Goal: Task Accomplishment & Management: Use online tool/utility

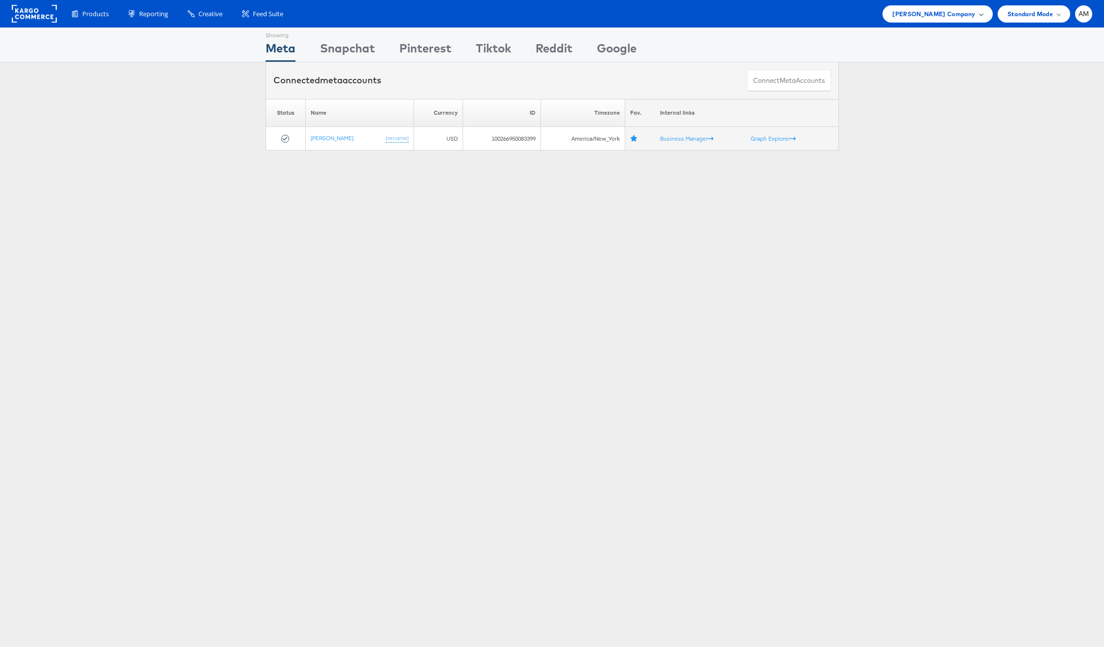
click at [924, 9] on span "[PERSON_NAME] Company" at bounding box center [933, 14] width 83 height 10
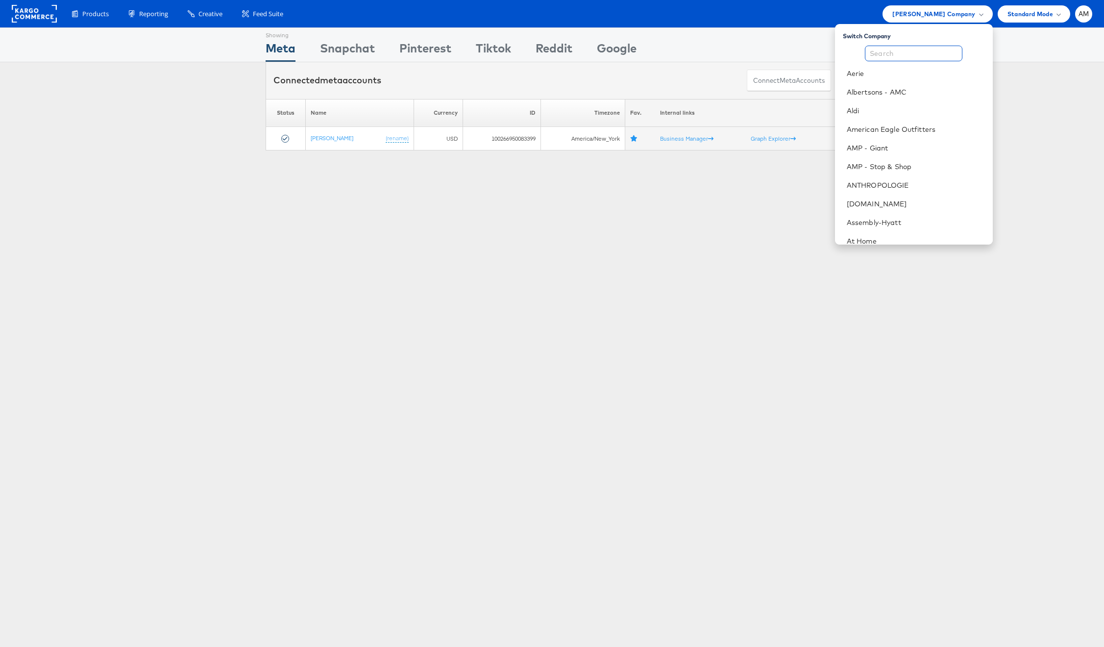
click at [894, 58] on input "text" at bounding box center [913, 54] width 97 height 16
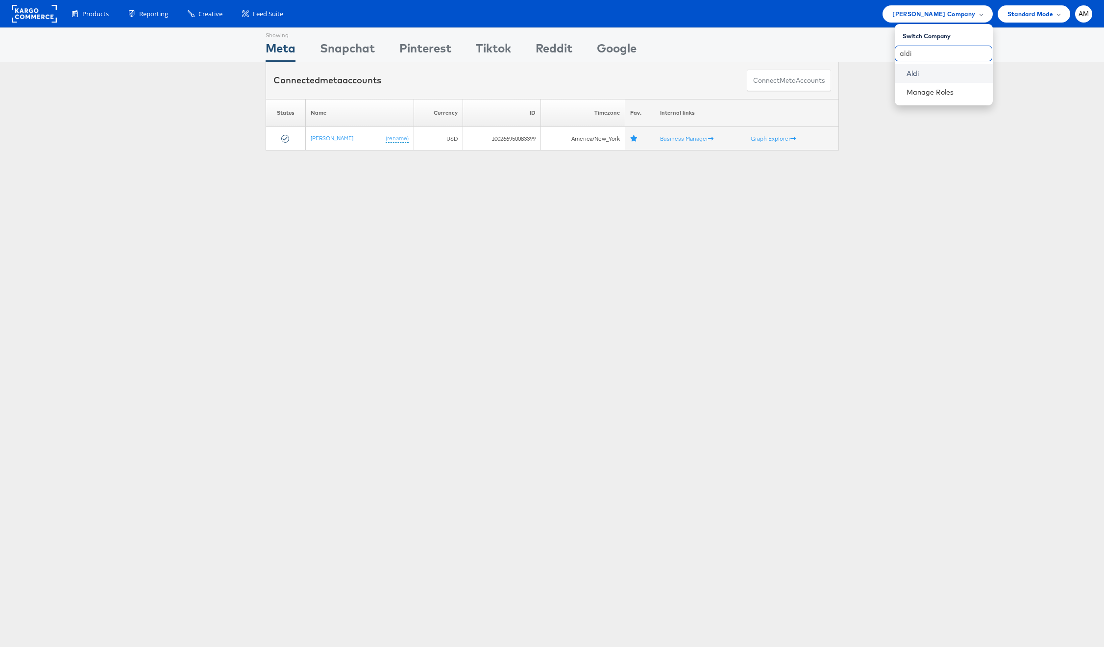
type input "aldi"
click at [917, 73] on link "Aldi" at bounding box center [945, 74] width 78 height 10
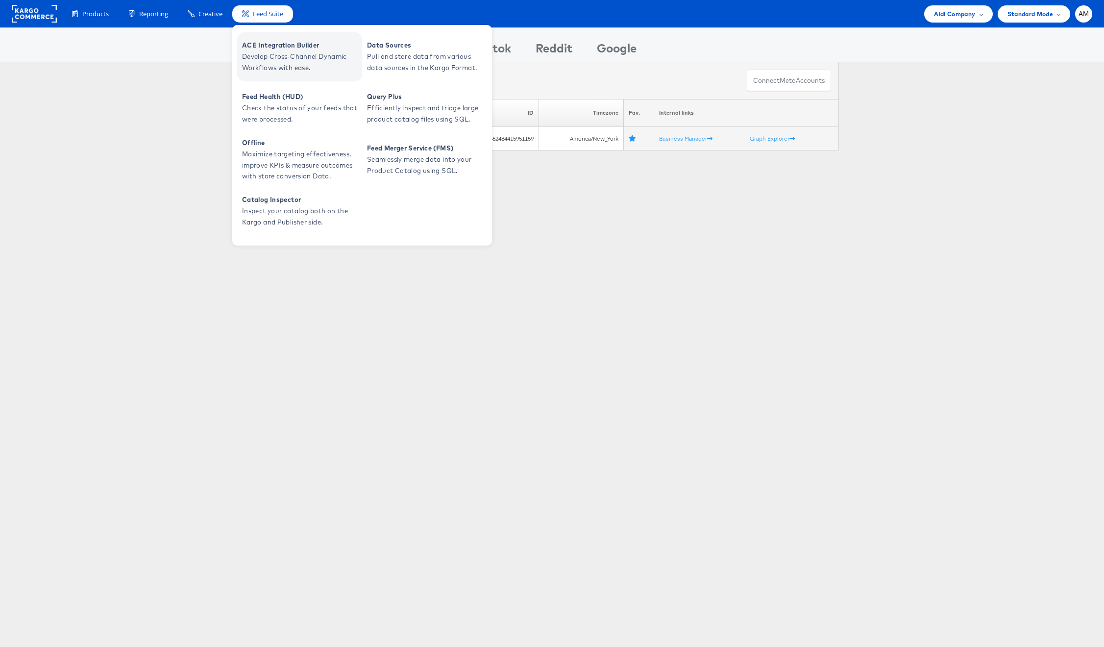
click at [272, 37] on link "ACE Integration Builder Develop Cross-Channel Dynamic Workflows with ease." at bounding box center [299, 56] width 125 height 49
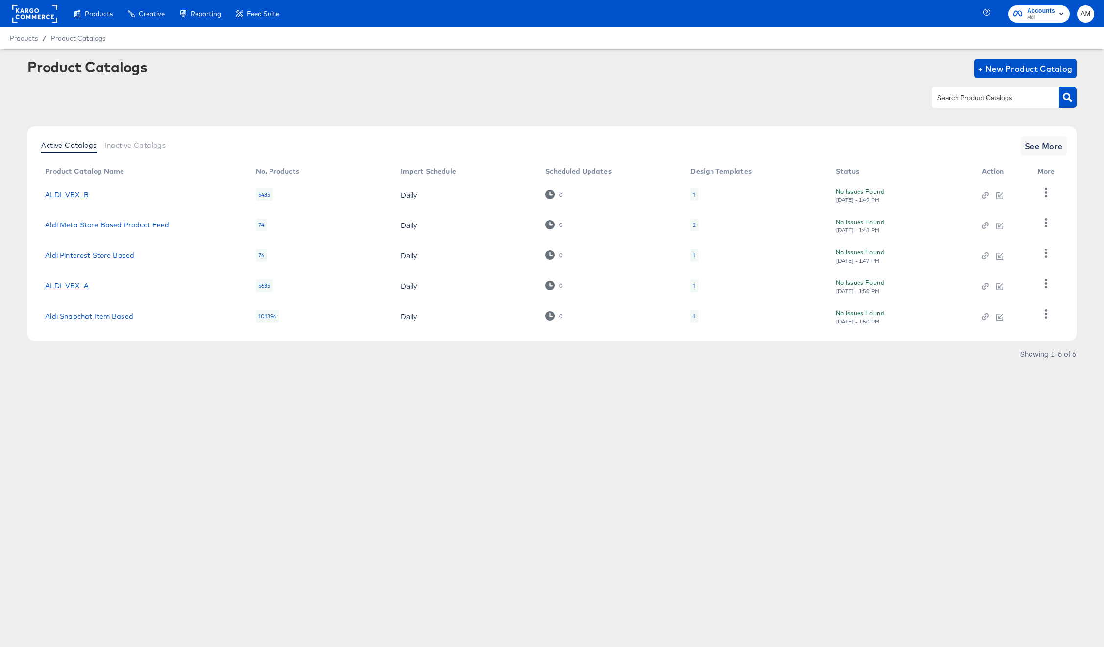
click at [80, 287] on link "ALDI_VBX_A" at bounding box center [67, 286] width 44 height 8
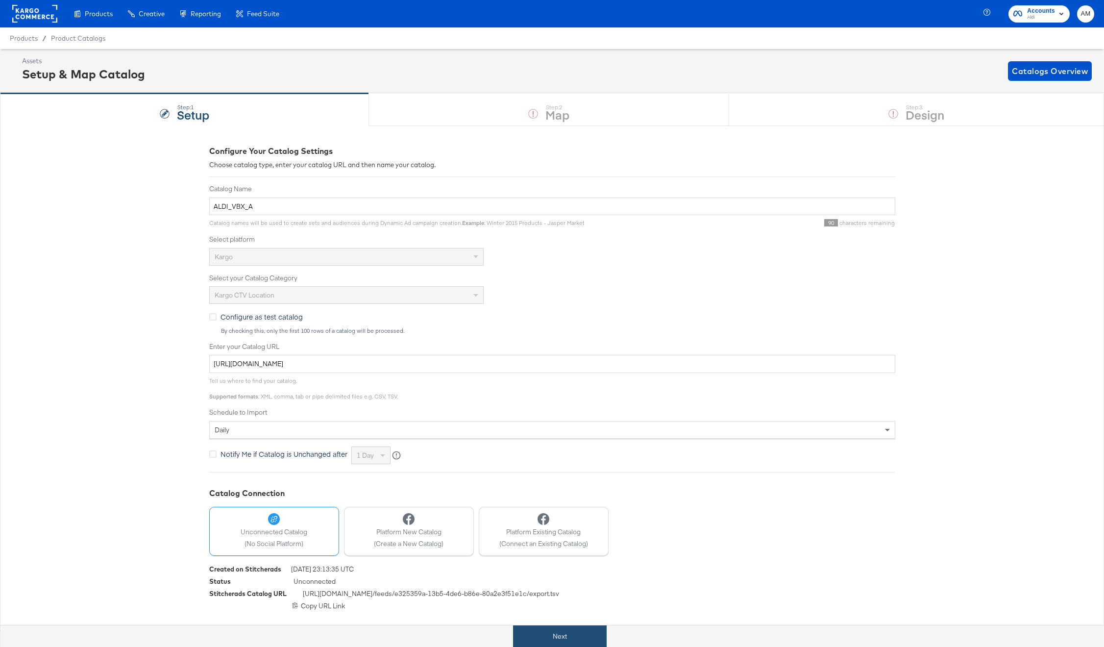
drag, startPoint x: 583, startPoint y: 633, endPoint x: 583, endPoint y: 626, distance: 7.3
click at [582, 633] on button "Next" at bounding box center [560, 636] width 94 height 22
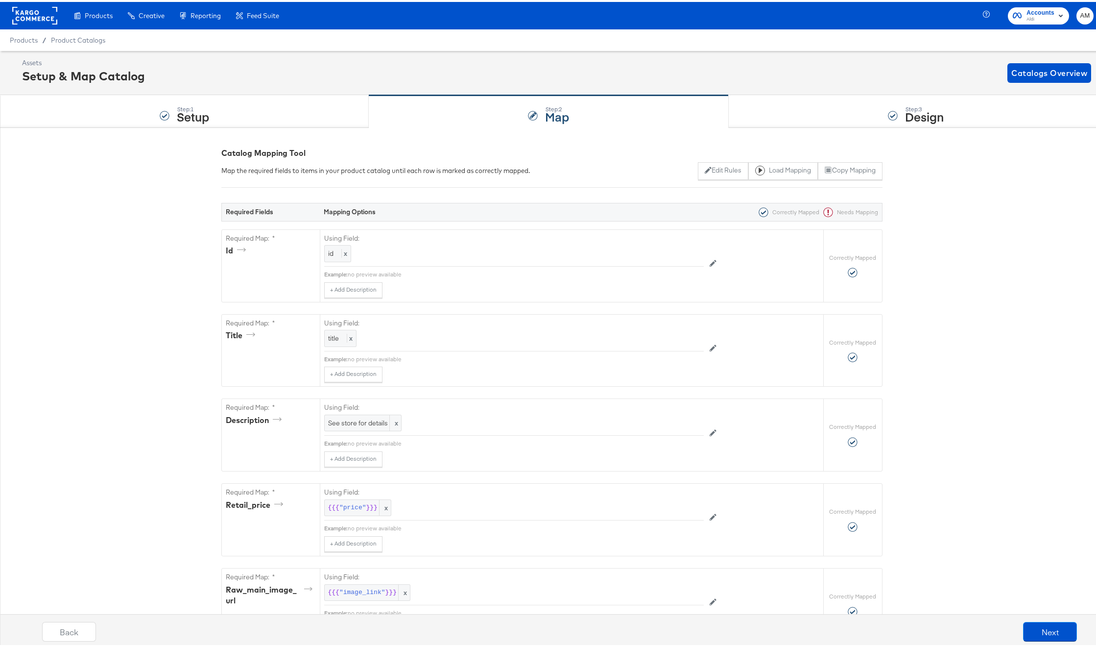
scroll to position [730, 0]
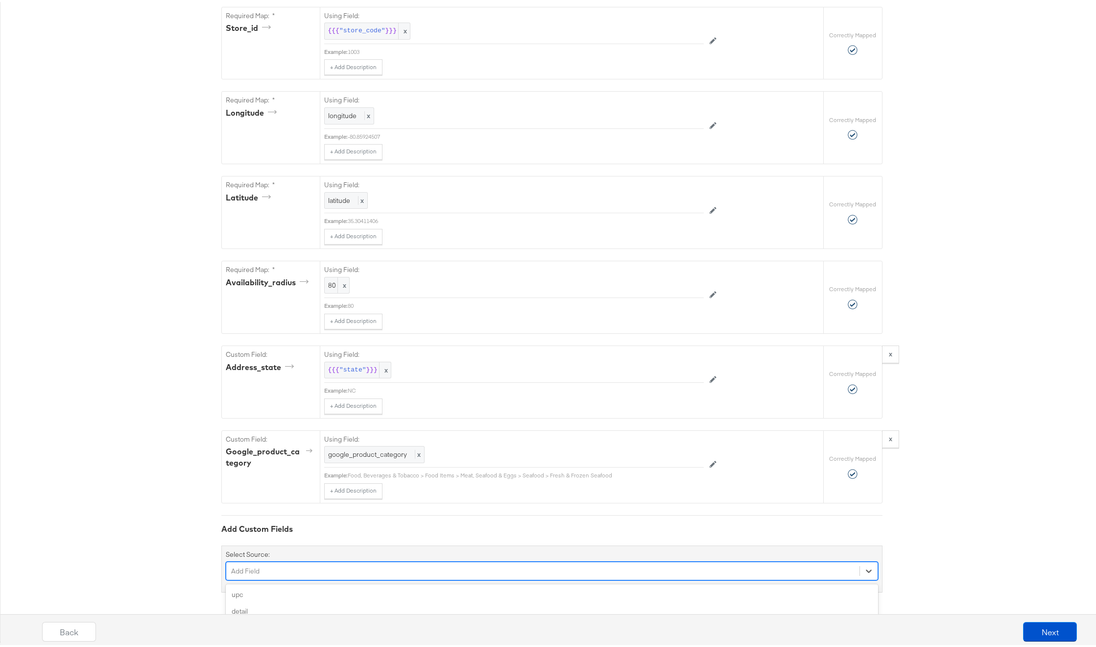
click at [306, 567] on div "option sale_story focused, 4 of 199. 199 results available. Use Up and Down to …" at bounding box center [552, 568] width 652 height 19
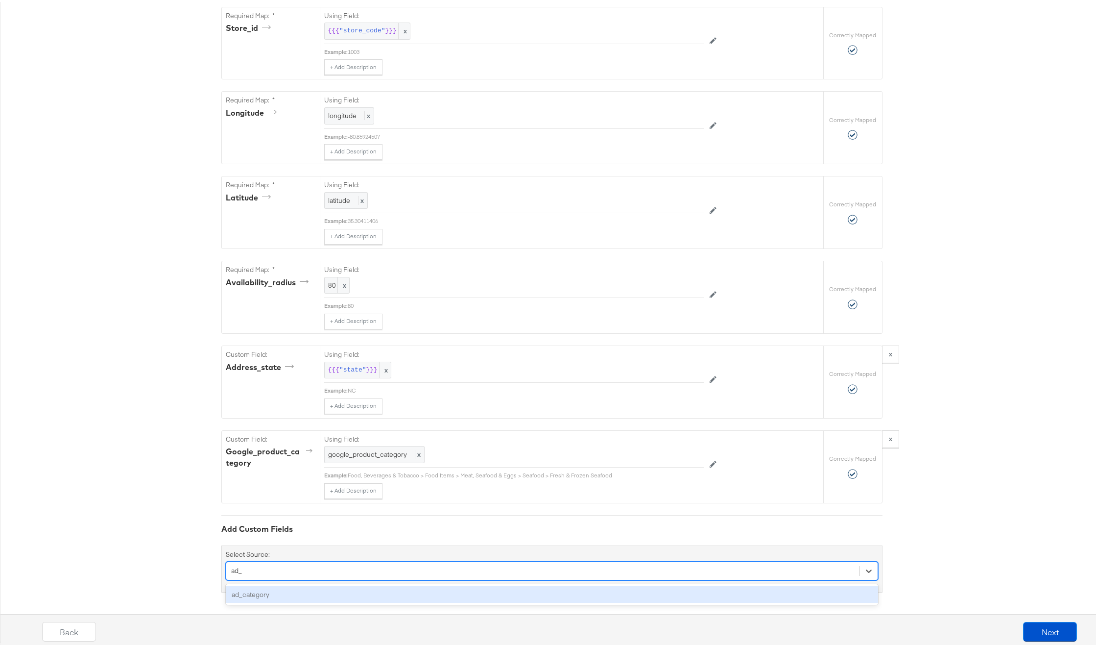
type input "ad_c"
click at [276, 589] on div "ad_category" at bounding box center [552, 592] width 652 height 17
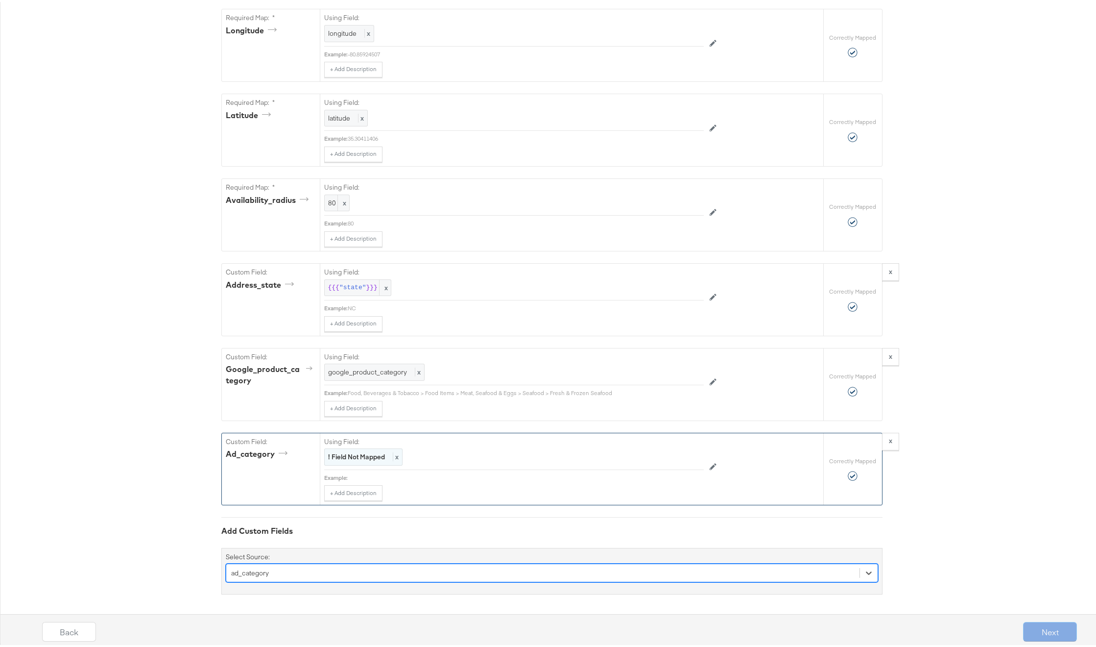
click at [356, 455] on strong "! Field Not Mapped" at bounding box center [356, 454] width 57 height 9
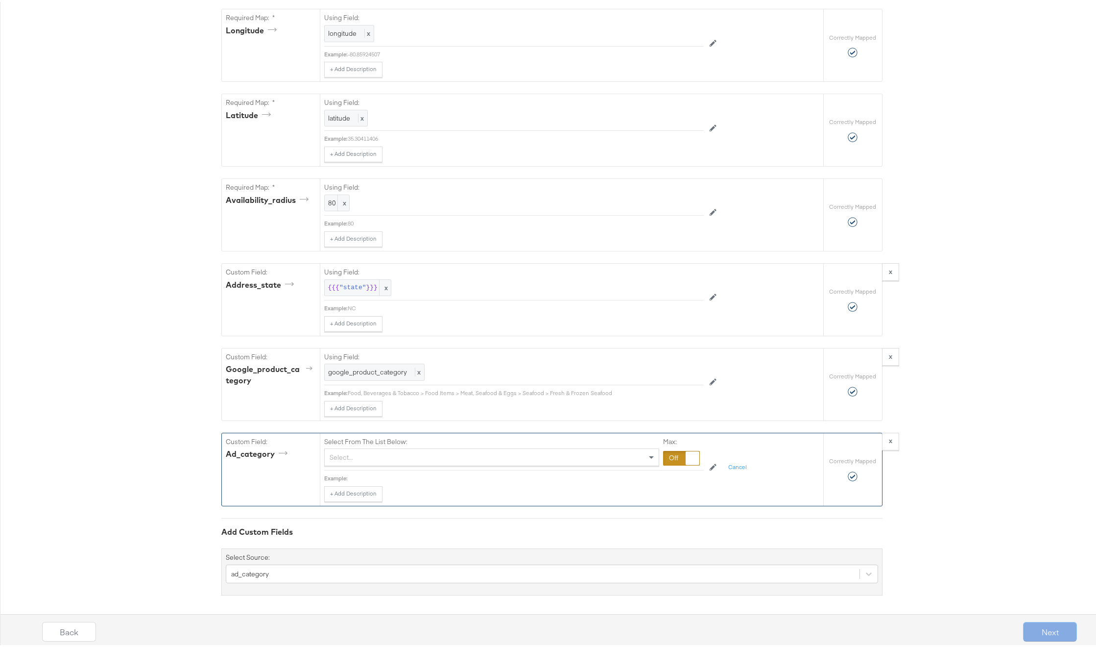
click at [356, 455] on div "Select..." at bounding box center [492, 455] width 334 height 17
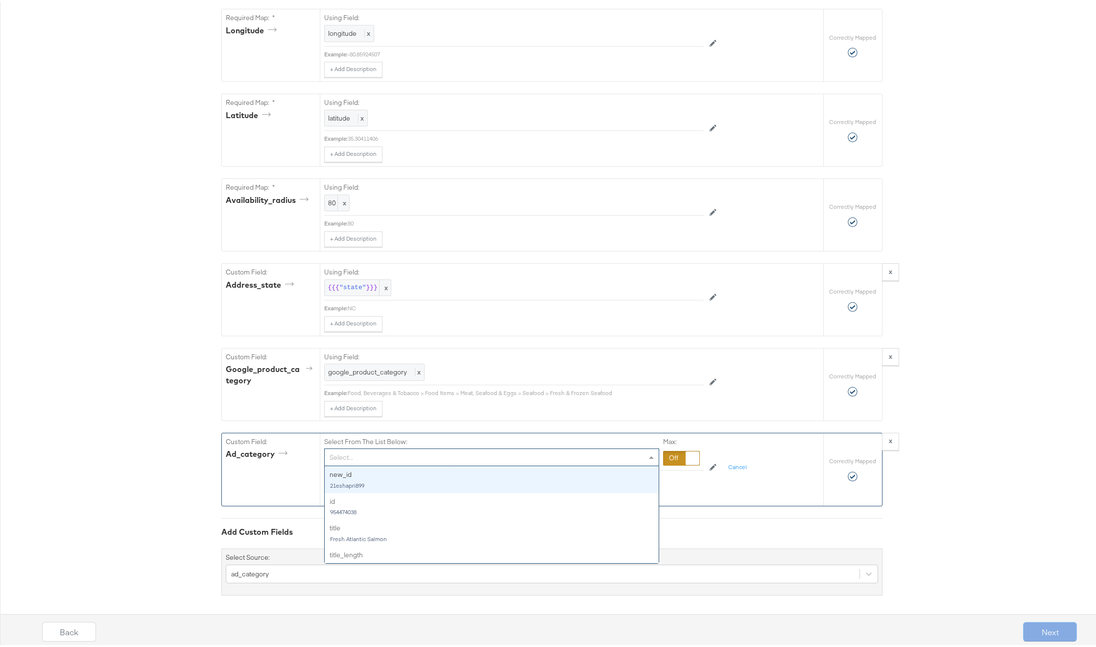
click at [665, 455] on div at bounding box center [681, 456] width 37 height 15
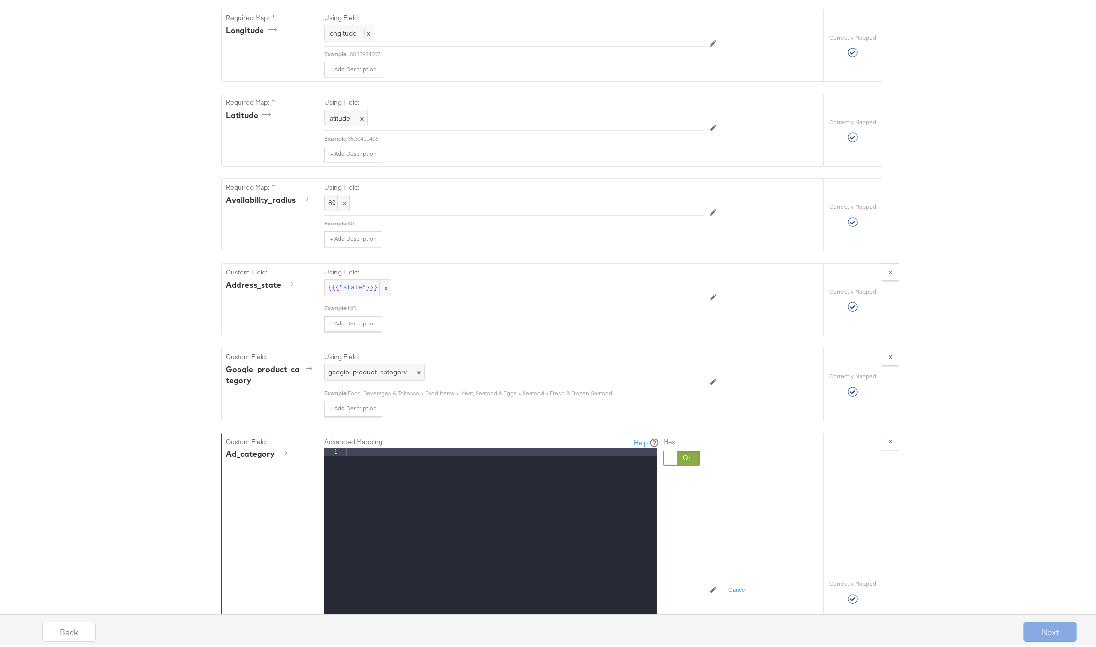
click at [355, 453] on div at bounding box center [500, 576] width 313 height 261
drag, startPoint x: 419, startPoint y: 452, endPoint x: 301, endPoint y: 441, distance: 118.0
click at [301, 441] on div "Custom Field: ad_category Advanced Mapping: Help 1 {{{ "ad_category" }}} XXXXXX…" at bounding box center [523, 589] width 602 height 317
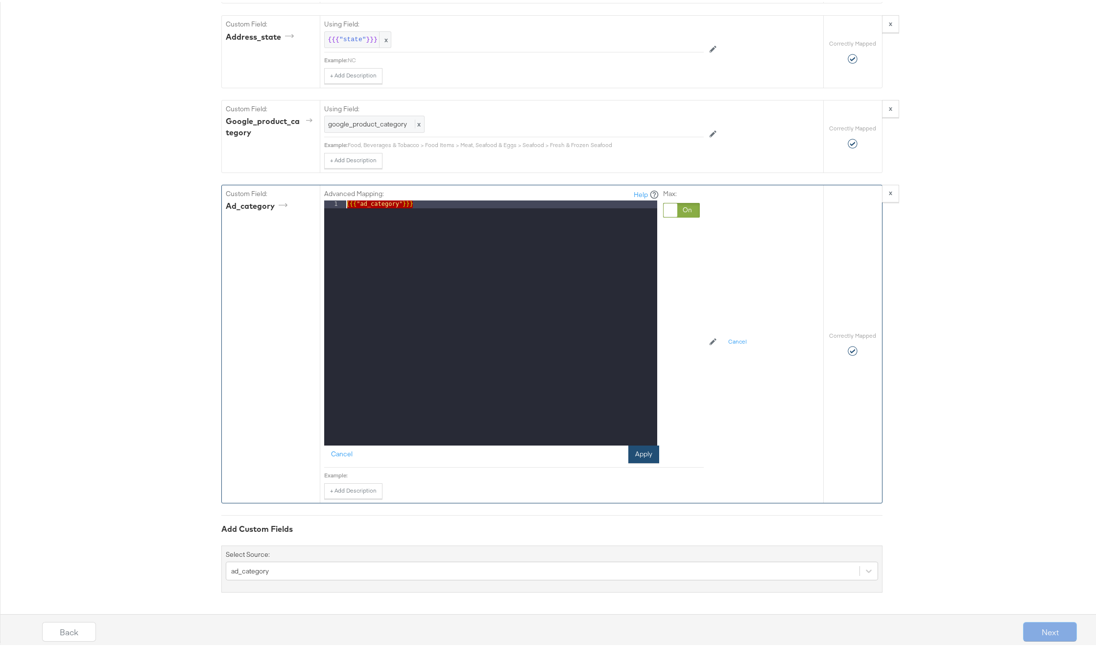
click at [643, 452] on button "Apply" at bounding box center [643, 452] width 31 height 18
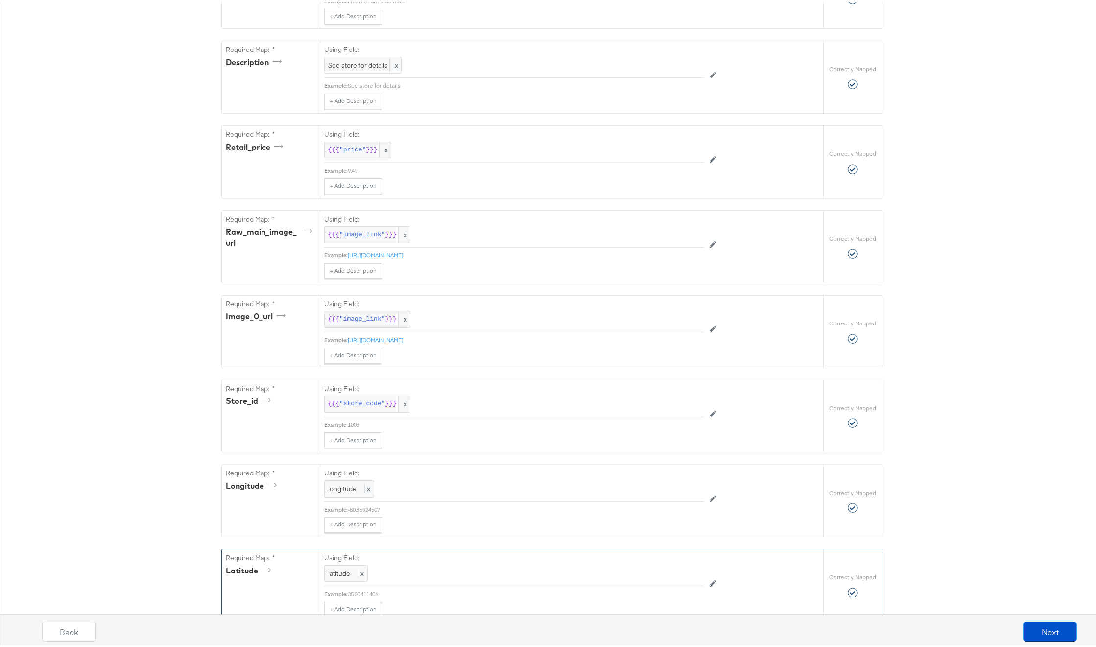
scroll to position [355, 0]
click at [1038, 625] on button "Next" at bounding box center [1050, 630] width 54 height 20
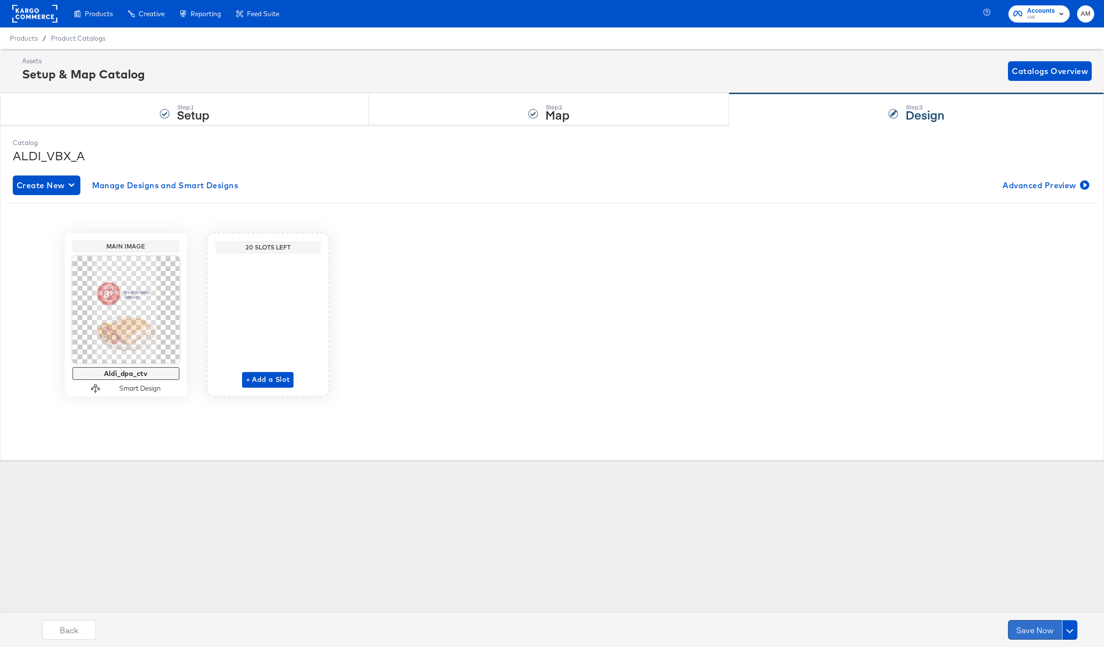
click at [1039, 630] on button "Save Now" at bounding box center [1035, 630] width 54 height 20
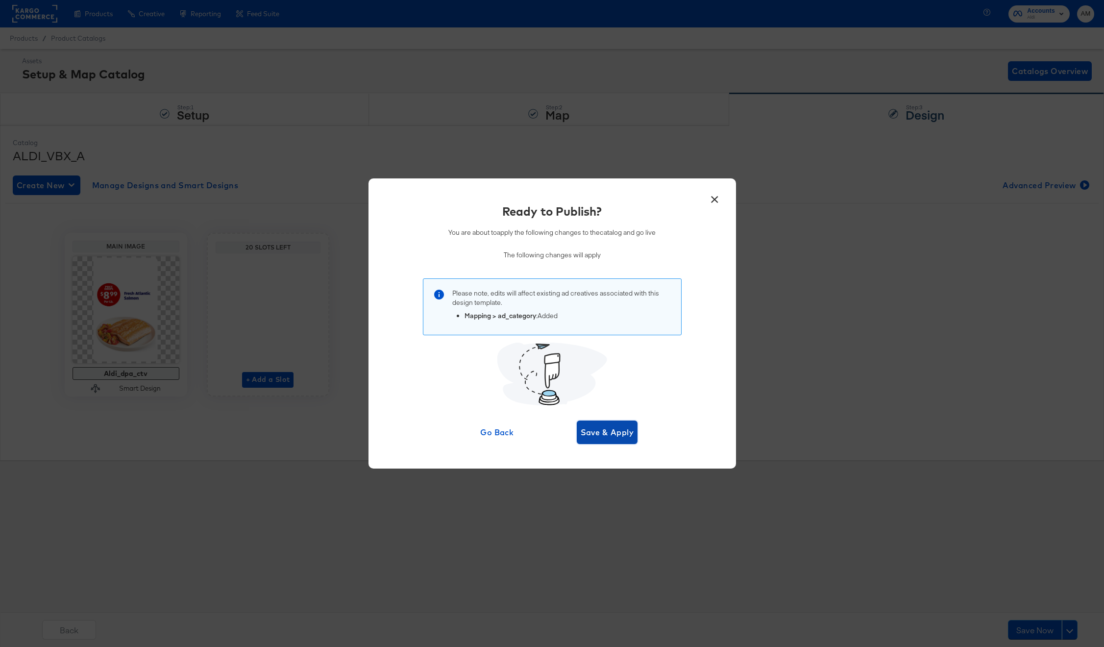
click at [615, 433] on span "Save & Apply" at bounding box center [606, 432] width 53 height 14
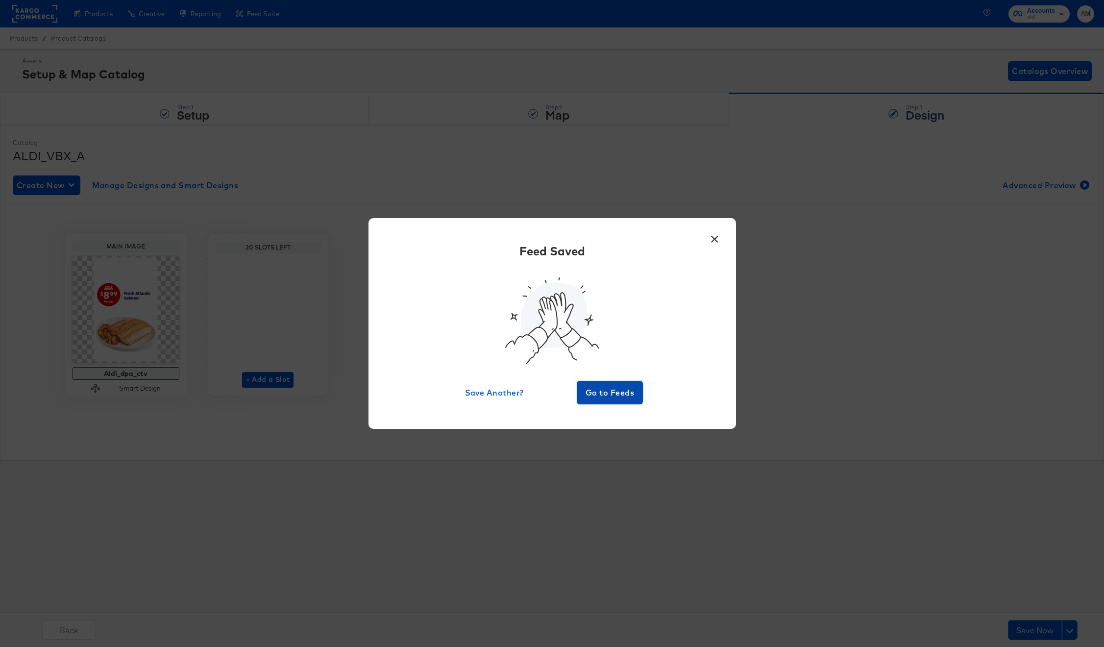
click at [616, 397] on span "Go to Feeds" at bounding box center [609, 392] width 59 height 14
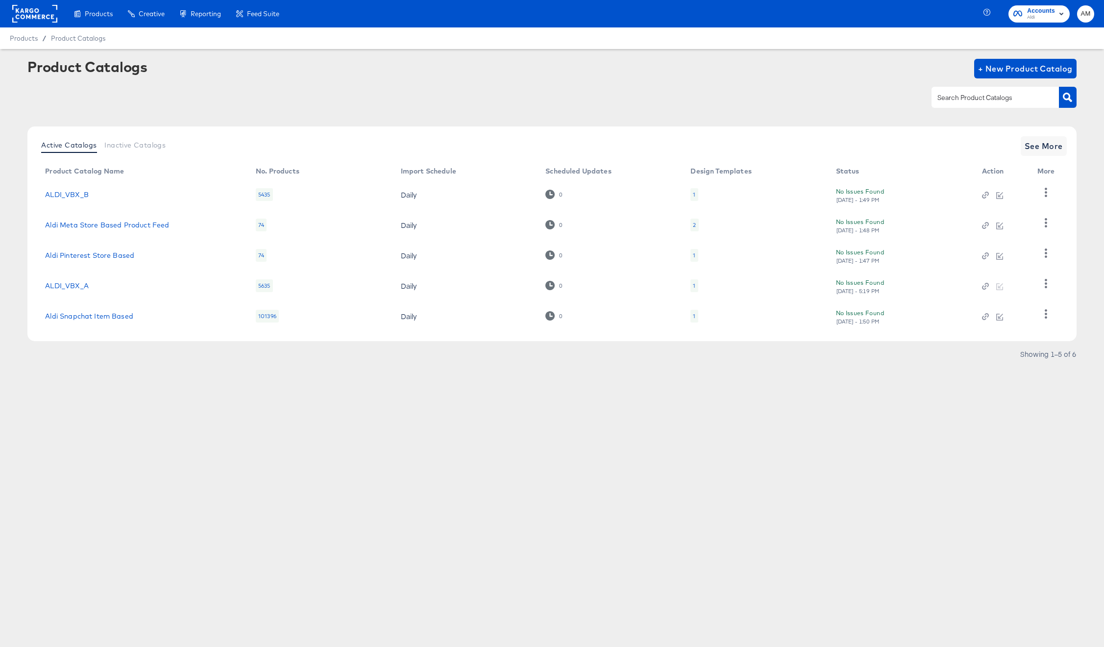
click at [88, 198] on td "ALDI_VBX_B" at bounding box center [142, 194] width 211 height 30
click at [83, 194] on link "ALDI_VBX_B" at bounding box center [67, 195] width 44 height 8
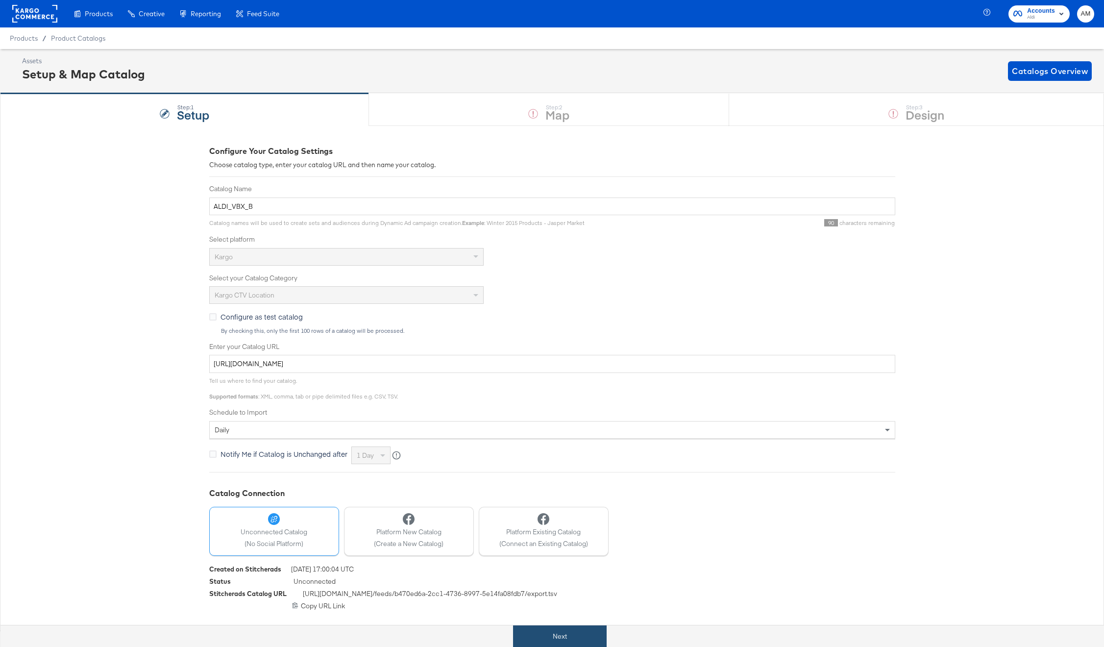
click at [558, 635] on button "Next" at bounding box center [560, 636] width 94 height 22
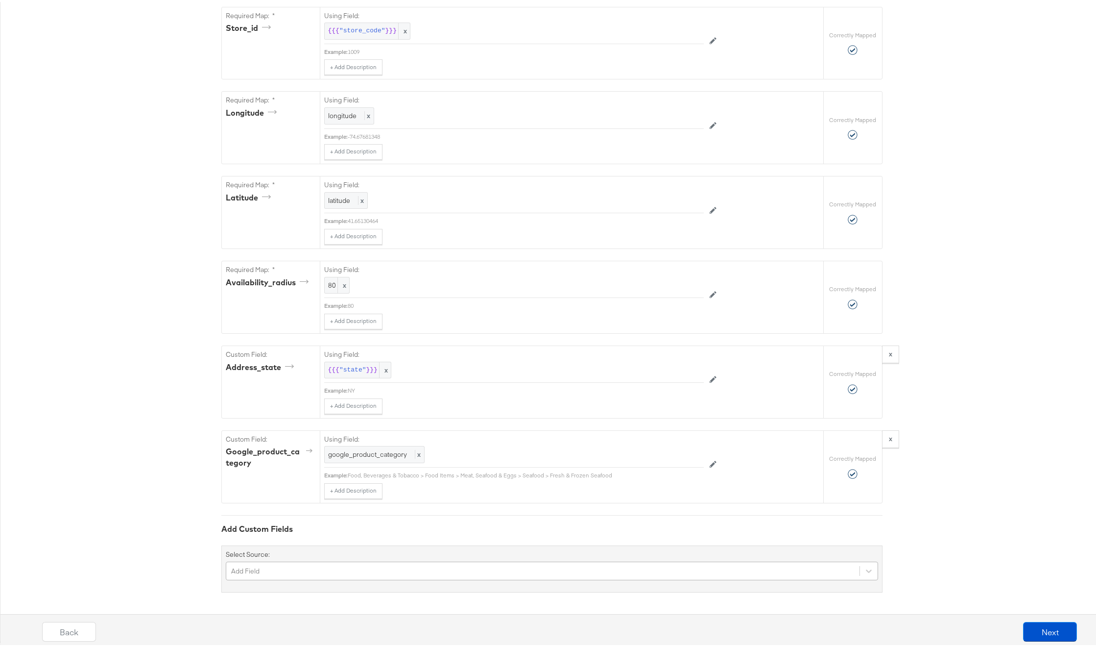
click at [303, 570] on div "Add Field" at bounding box center [552, 568] width 652 height 19
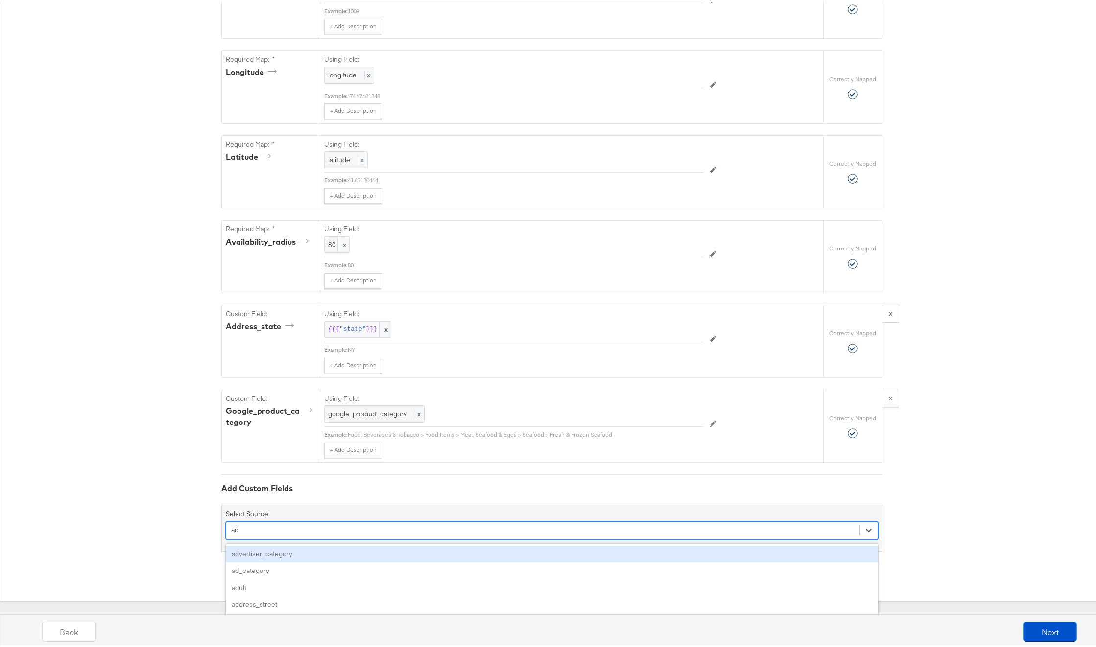
type input "ad_"
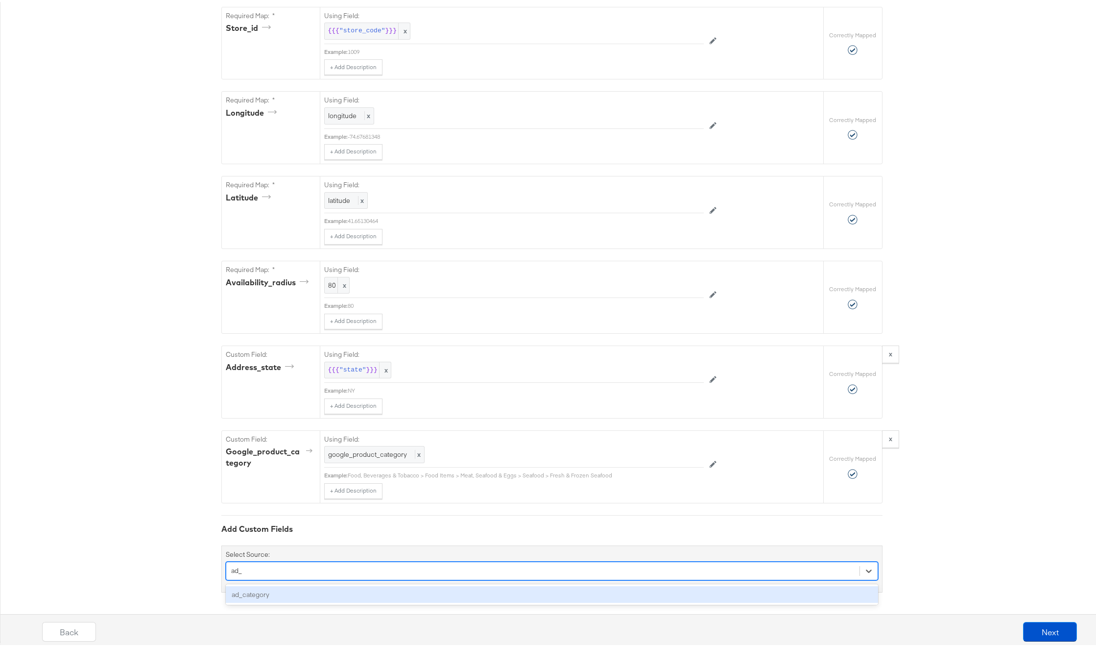
click at [246, 596] on div "ad_category" at bounding box center [552, 592] width 652 height 17
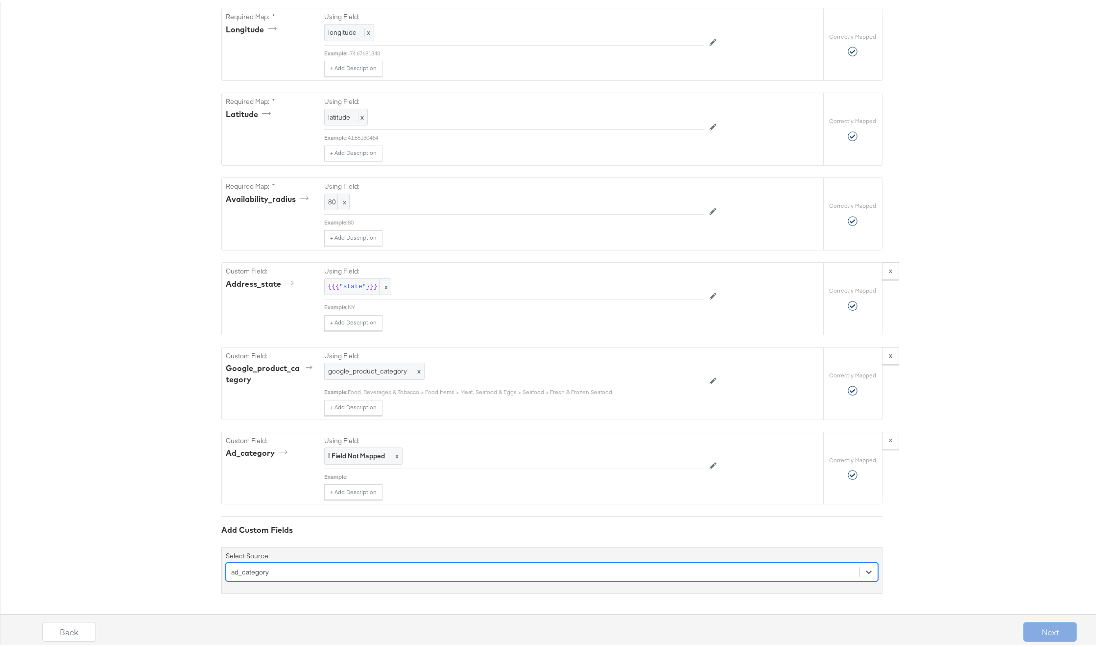
scroll to position [815, 0]
click at [345, 460] on div "! Field Not Mapped x" at bounding box center [363, 452] width 78 height 17
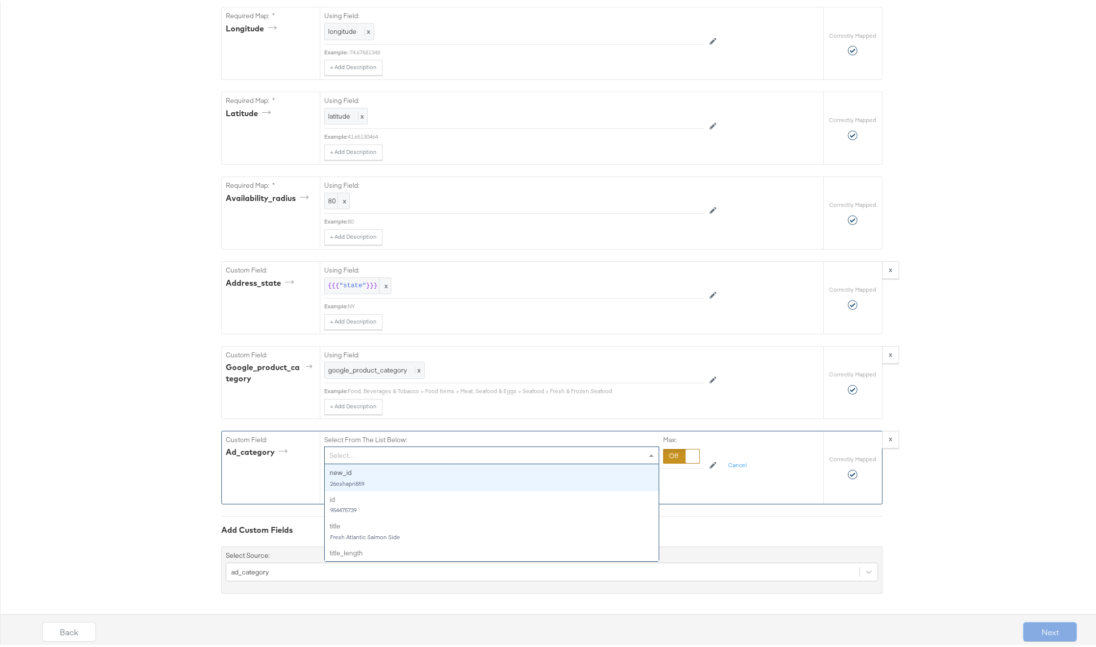
click at [344, 457] on div "Select..." at bounding box center [492, 453] width 334 height 17
click at [670, 451] on div at bounding box center [681, 454] width 37 height 15
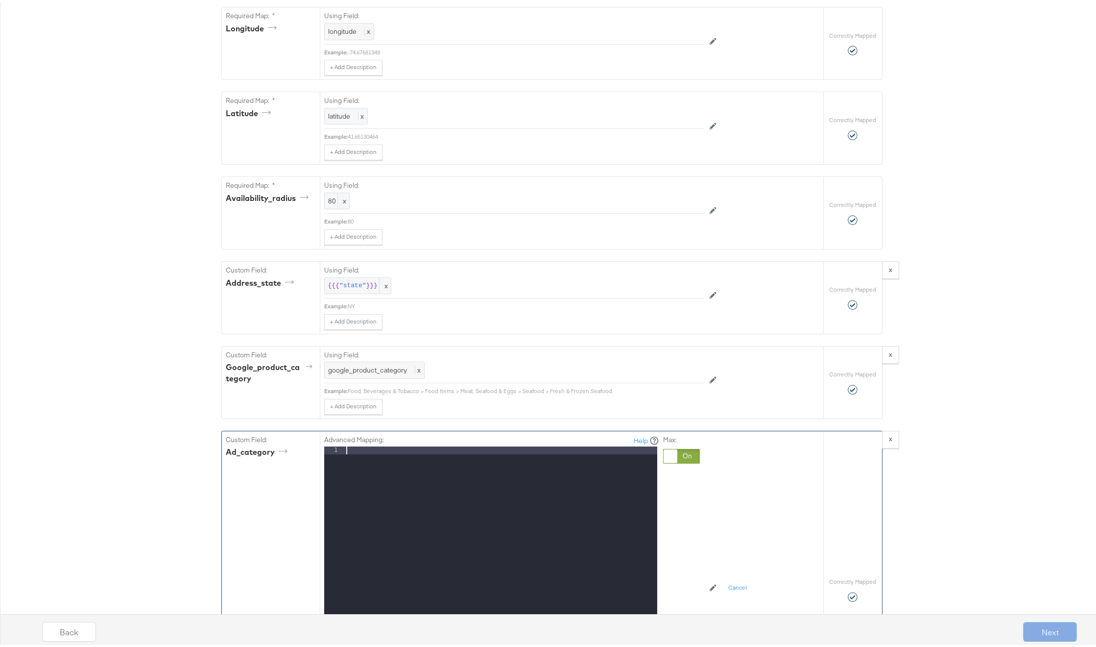
click at [423, 448] on div at bounding box center [500, 574] width 313 height 261
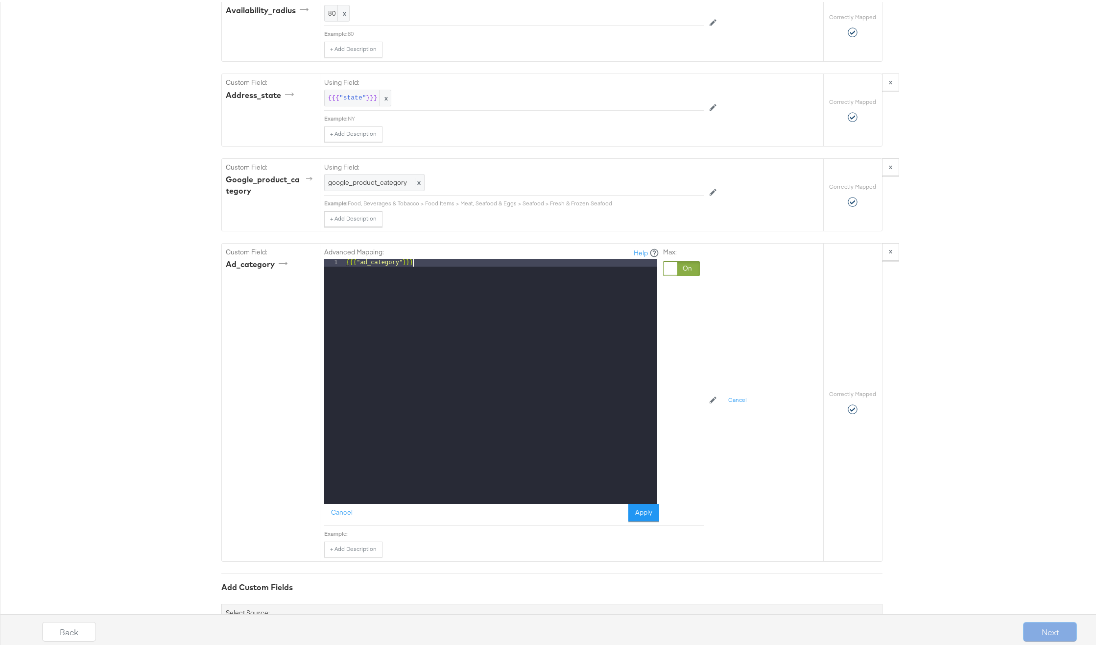
click at [647, 507] on button "Apply" at bounding box center [643, 511] width 31 height 18
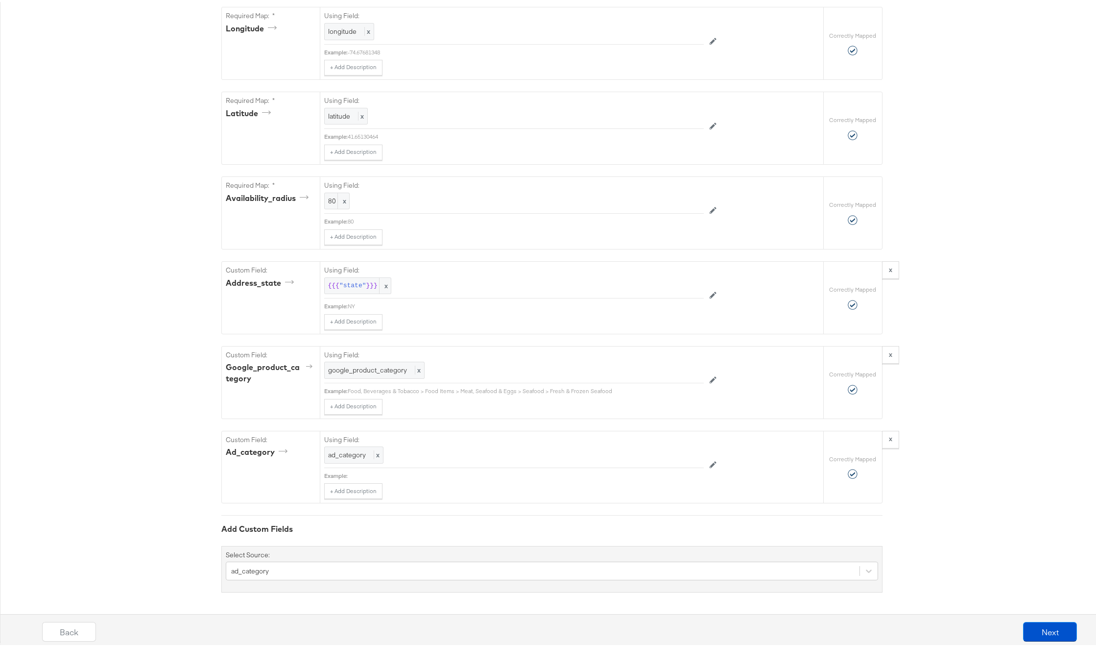
scroll to position [815, 0]
click at [1034, 629] on button "Next" at bounding box center [1050, 630] width 54 height 20
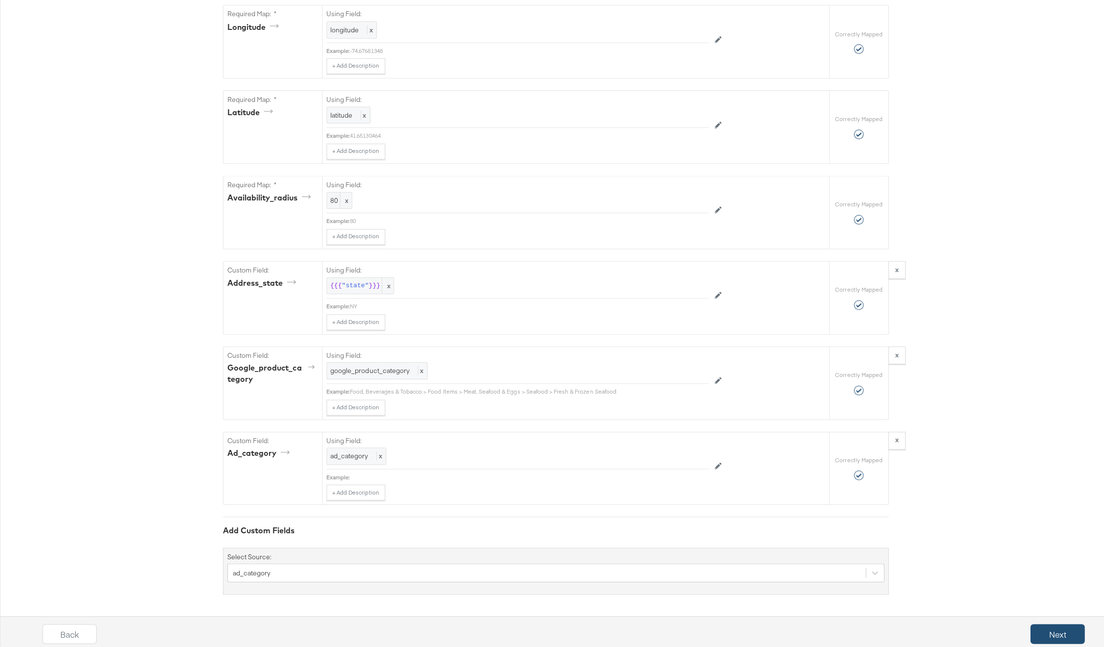
scroll to position [0, 0]
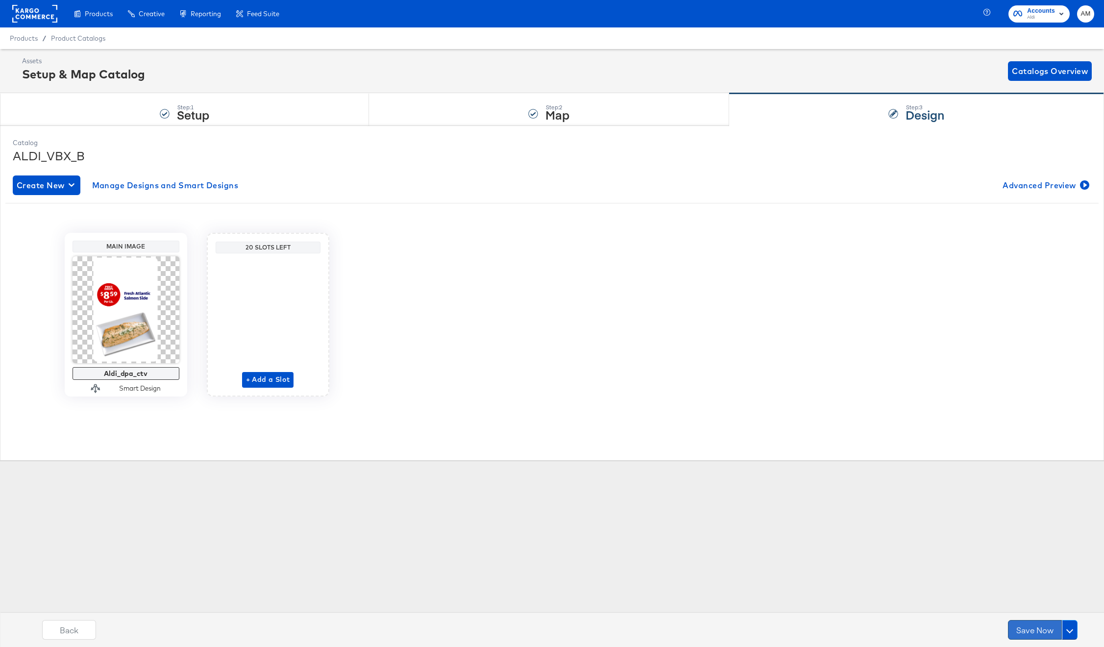
click at [1025, 627] on button "Save Now" at bounding box center [1035, 630] width 54 height 20
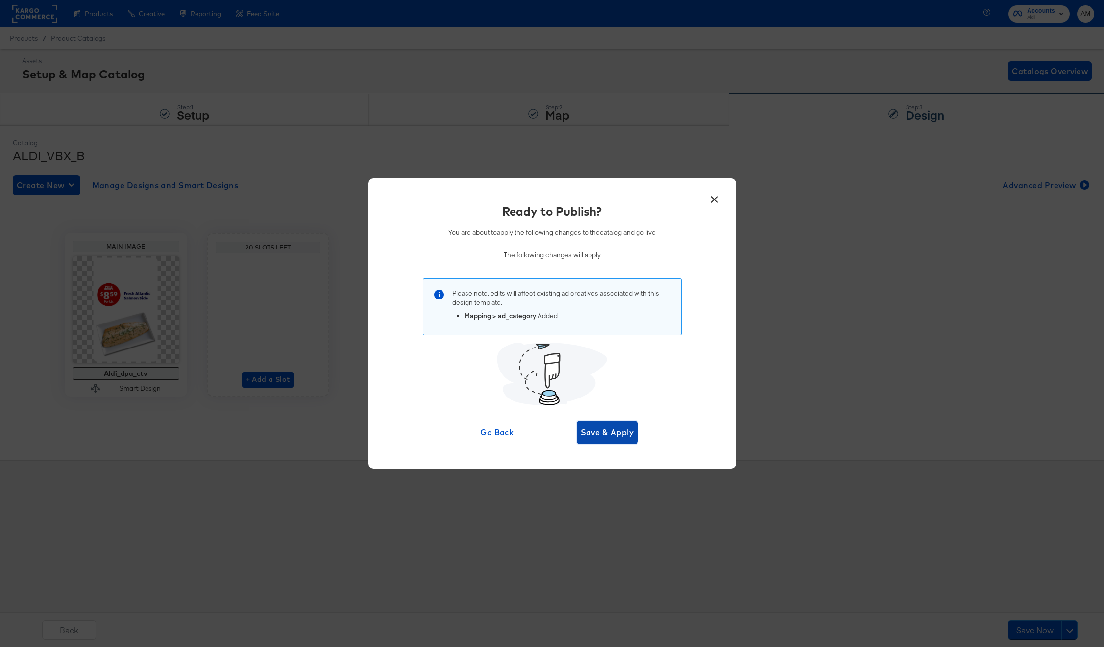
click at [594, 426] on span "Save & Apply" at bounding box center [606, 432] width 53 height 14
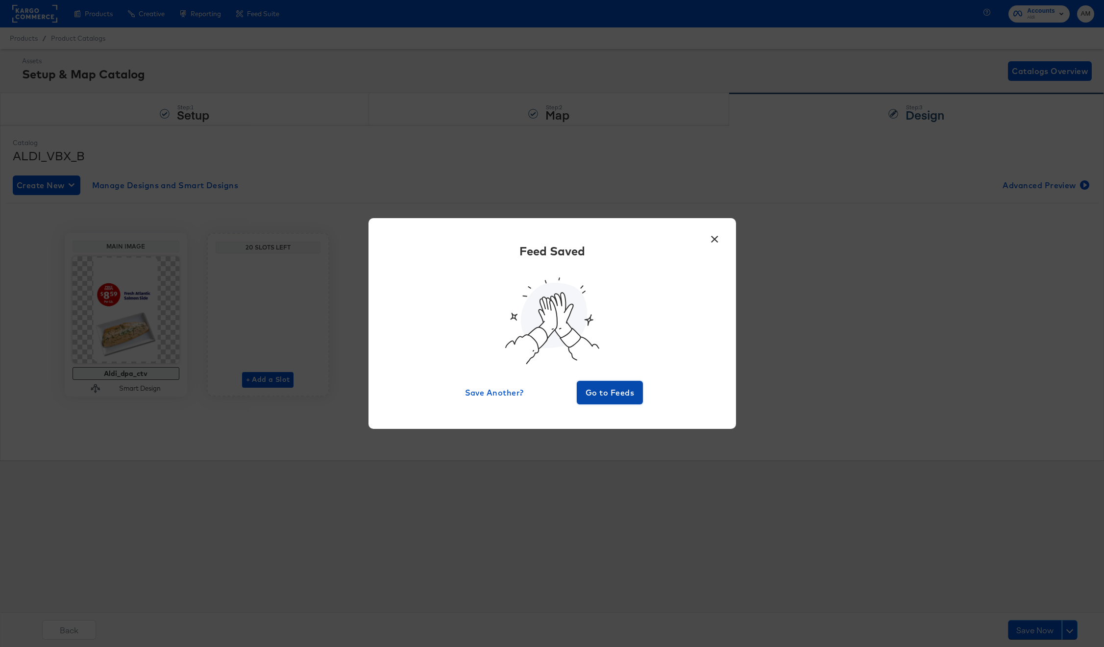
click at [613, 390] on span "Go to Feeds" at bounding box center [609, 392] width 59 height 14
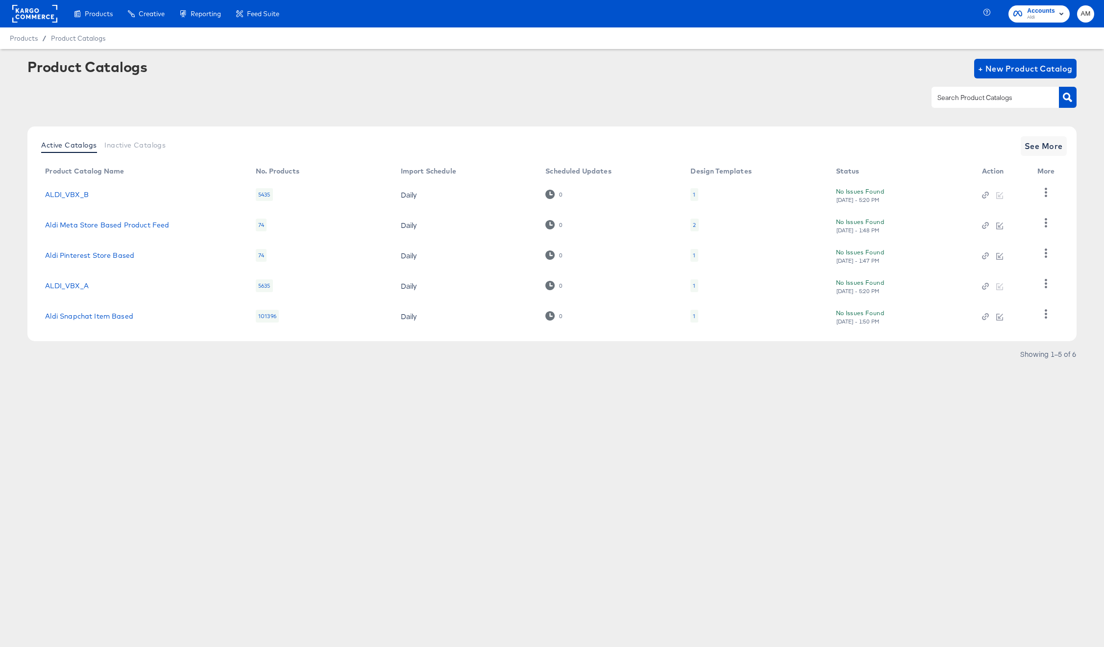
click at [34, 11] on rect at bounding box center [34, 14] width 45 height 18
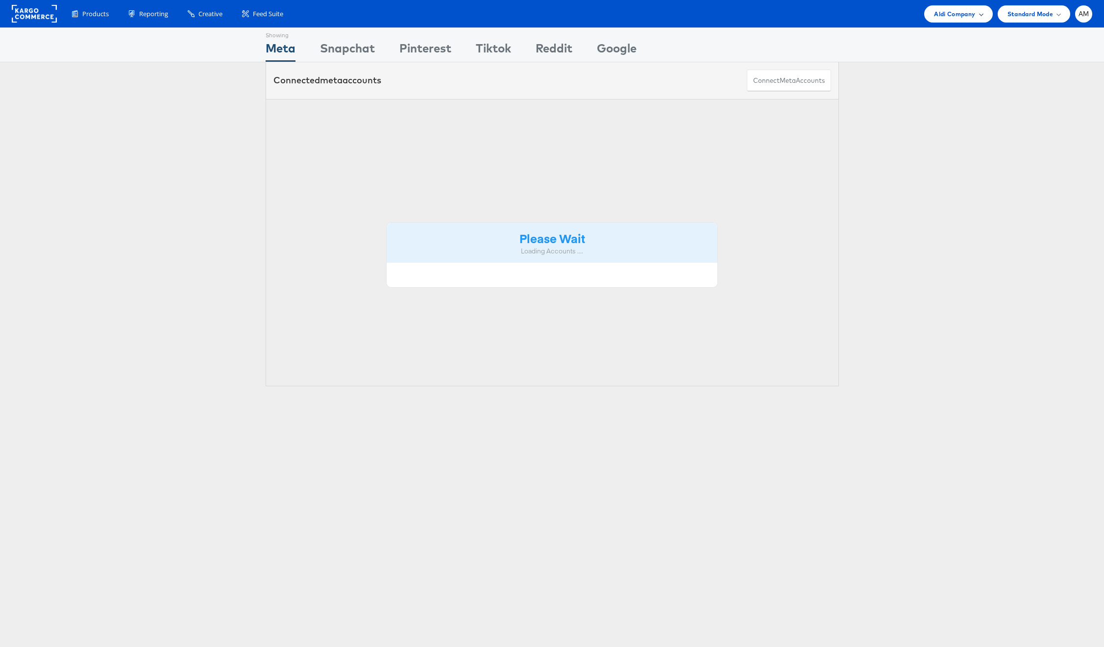
click at [948, 16] on span "Aldi Company" at bounding box center [954, 14] width 41 height 10
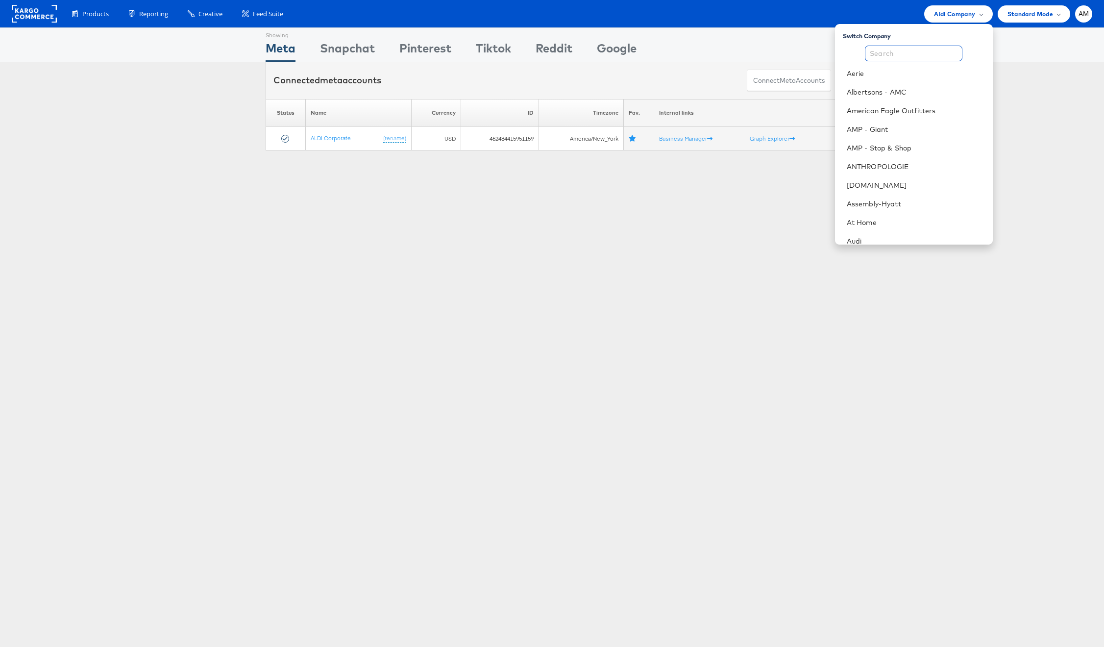
click at [891, 53] on input "text" at bounding box center [913, 54] width 97 height 16
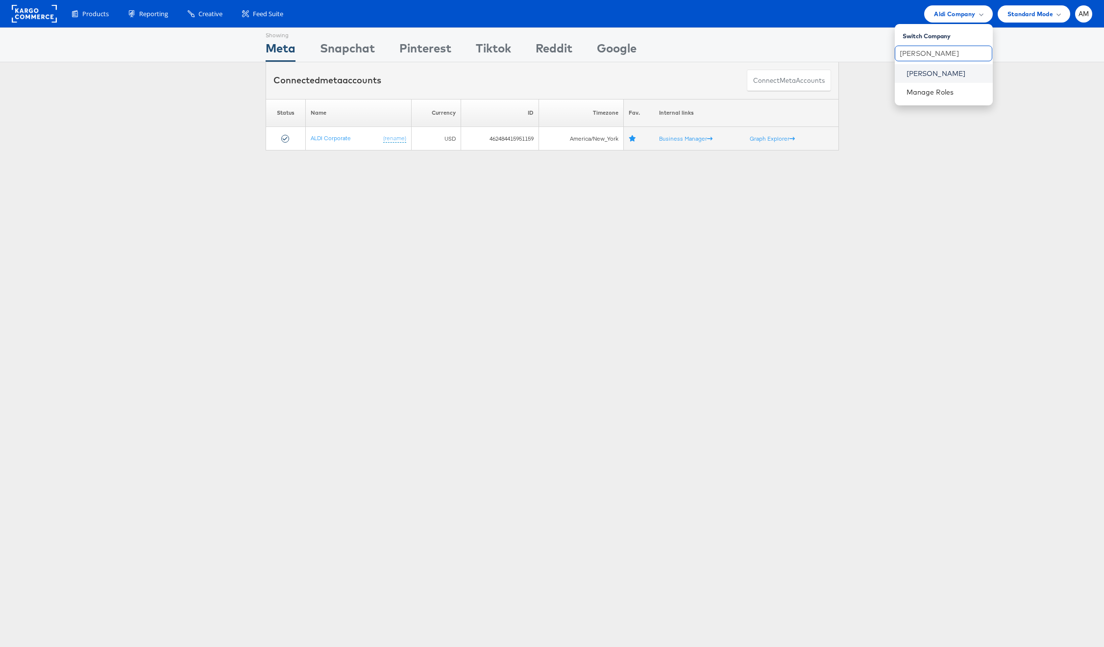
type input "steve"
click at [907, 69] on link "[PERSON_NAME]" at bounding box center [945, 74] width 78 height 10
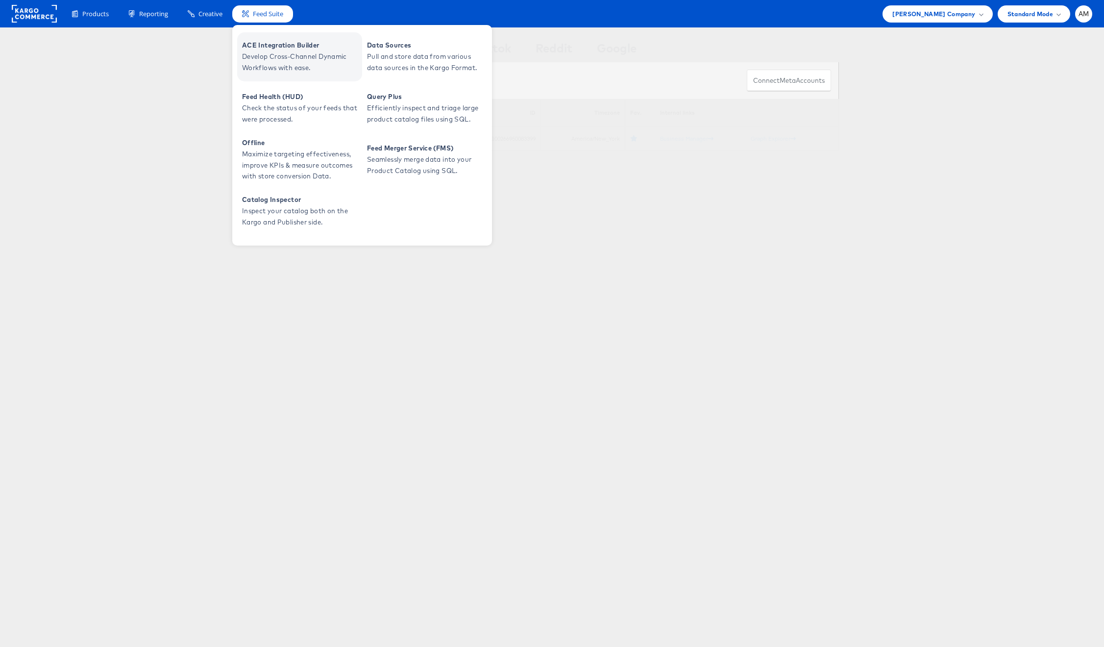
click at [271, 48] on span "ACE Integration Builder" at bounding box center [301, 45] width 118 height 11
